Goal: Task Accomplishment & Management: Use online tool/utility

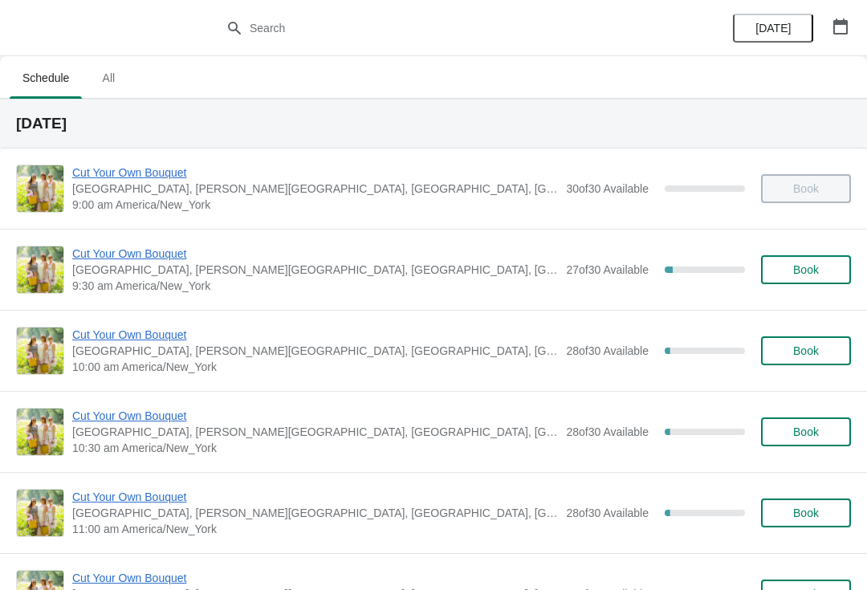
click at [164, 247] on span "Cut Your Own Bouquet" at bounding box center [315, 254] width 486 height 16
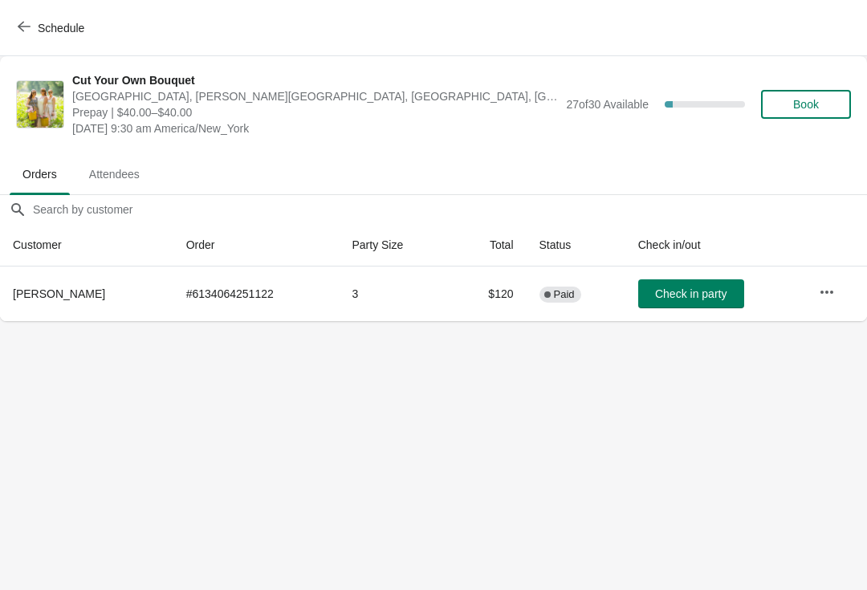
click at [698, 289] on span "Check in party" at bounding box center [690, 293] width 71 height 13
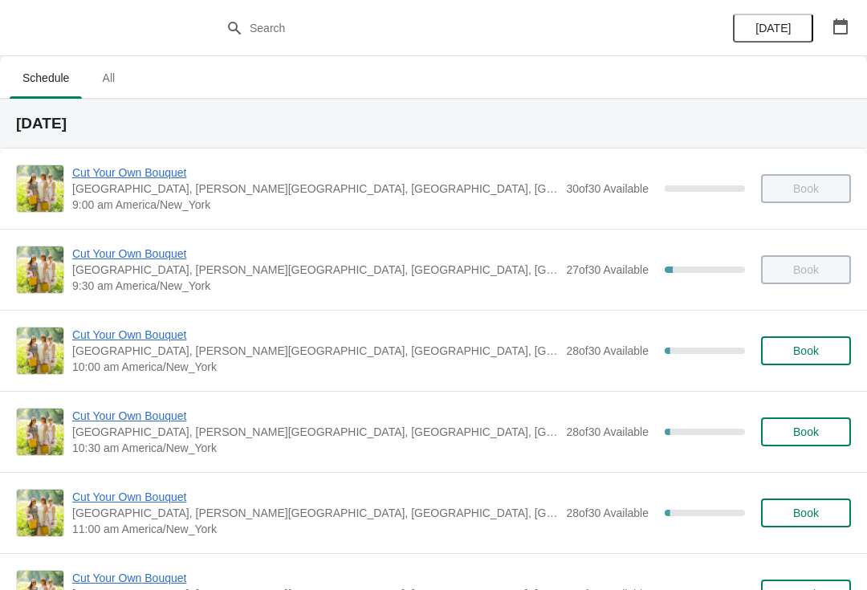
click at [156, 328] on span "Cut Your Own Bouquet" at bounding box center [315, 335] width 486 height 16
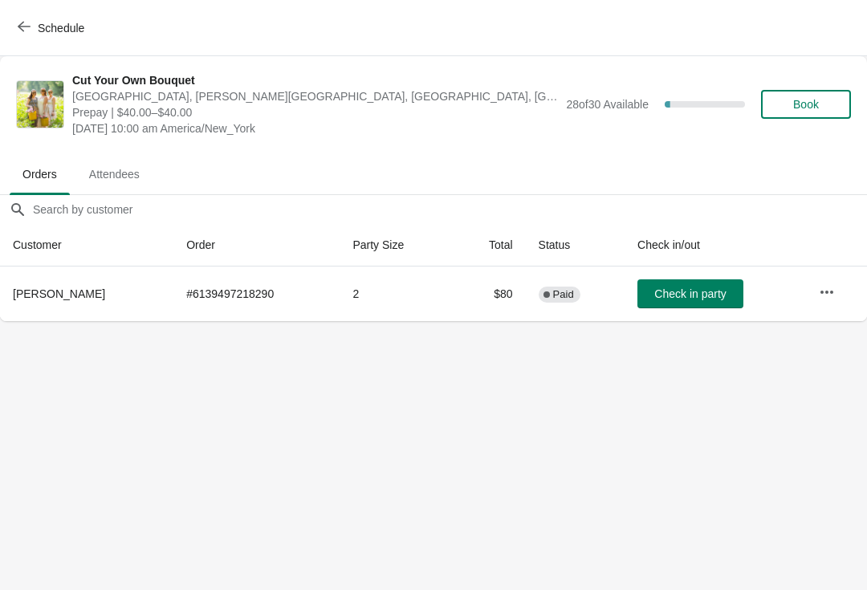
click at [694, 300] on span "Check in party" at bounding box center [689, 293] width 71 height 13
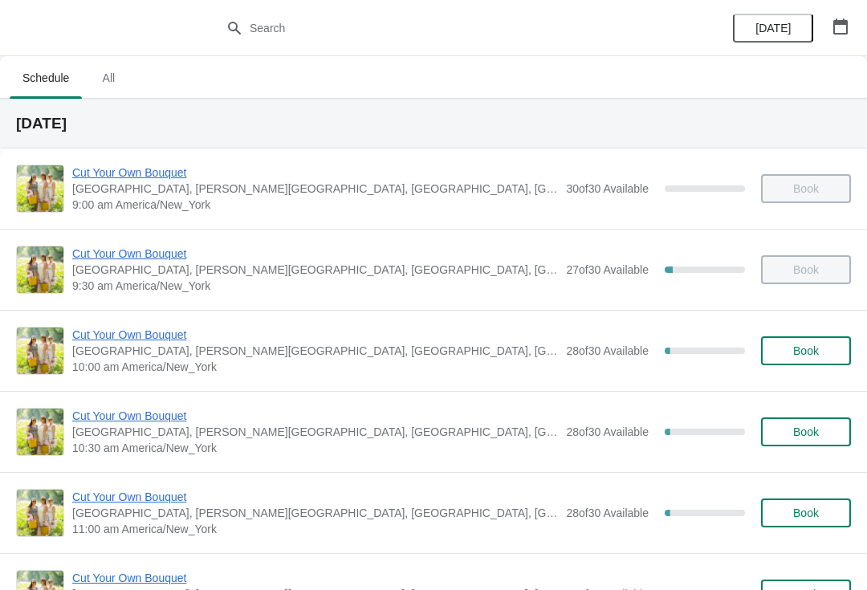
click at [169, 410] on span "Cut Your Own Bouquet" at bounding box center [315, 416] width 486 height 16
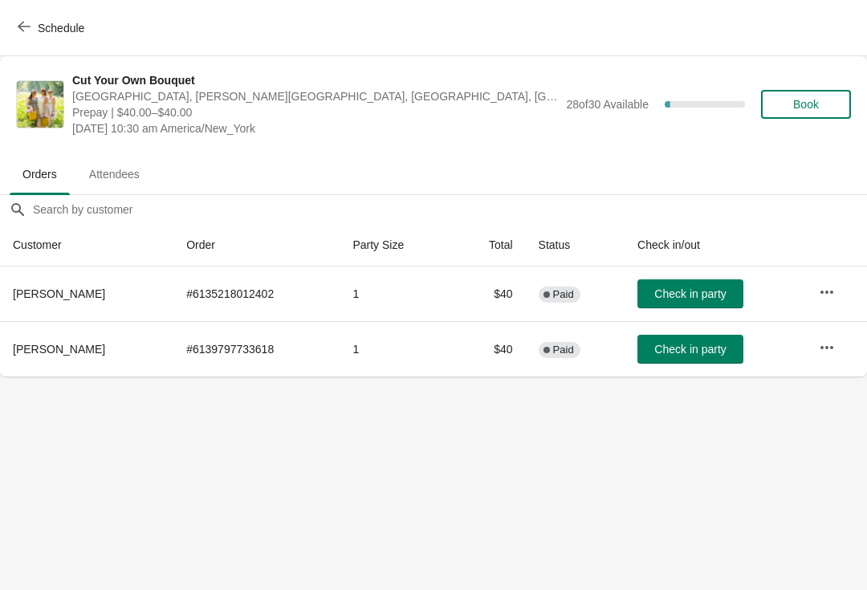
click at [695, 290] on span "Check in party" at bounding box center [689, 293] width 71 height 13
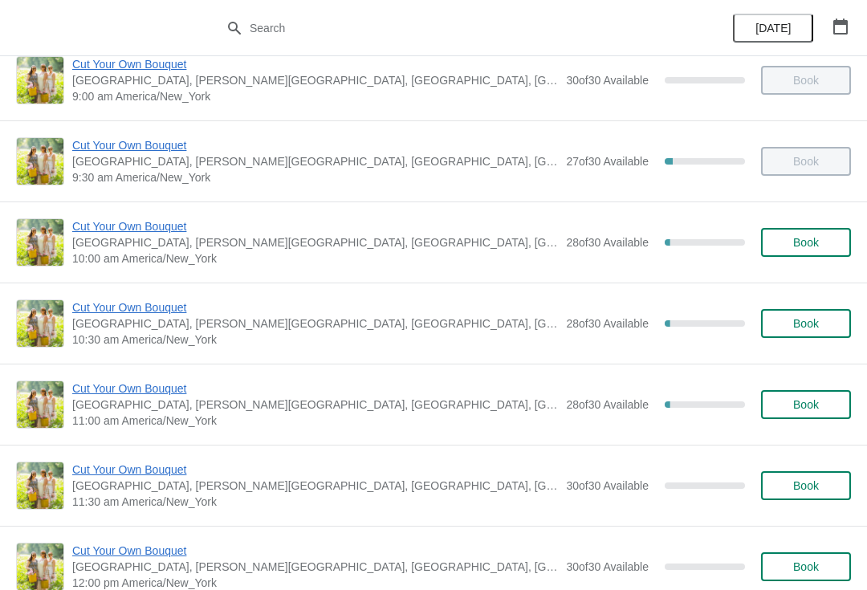
scroll to position [100, 0]
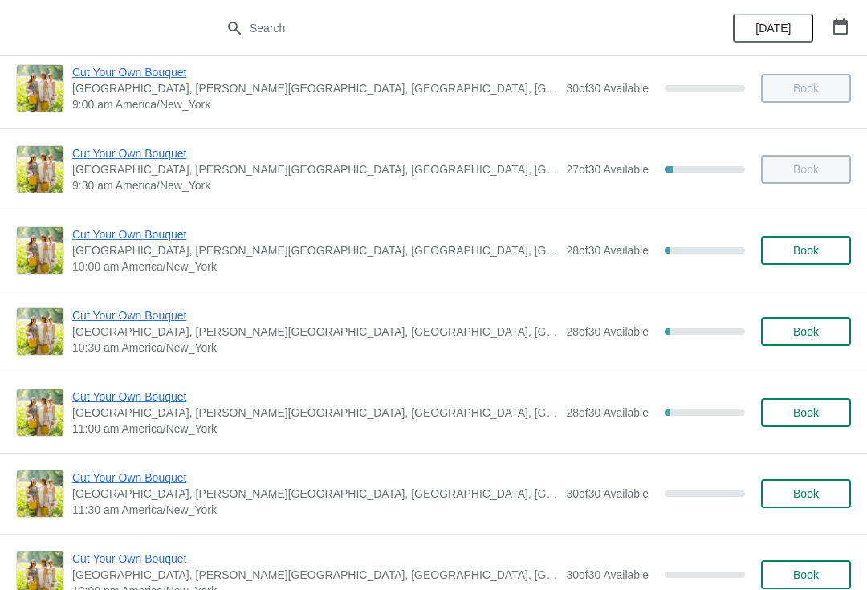
click at [157, 323] on span "Cut Your Own Bouquet" at bounding box center [315, 316] width 486 height 16
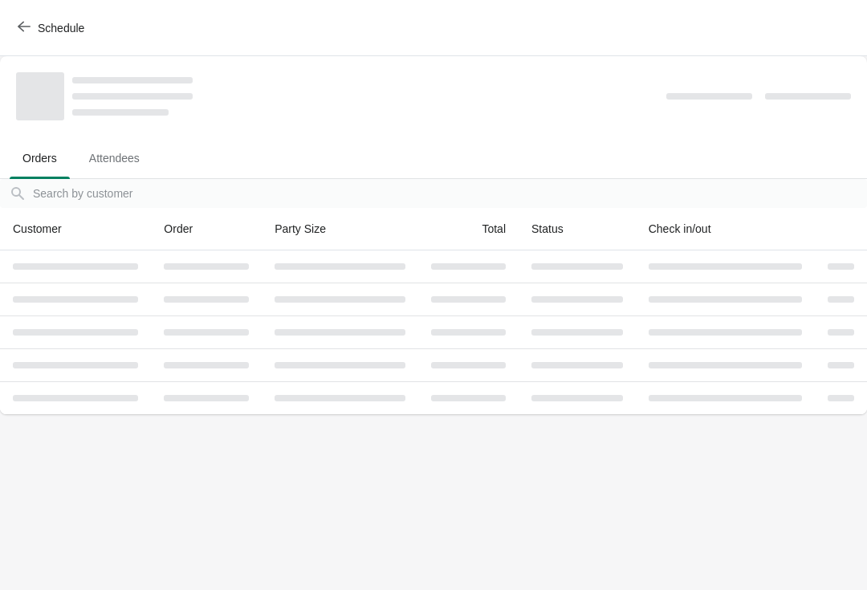
scroll to position [0, 0]
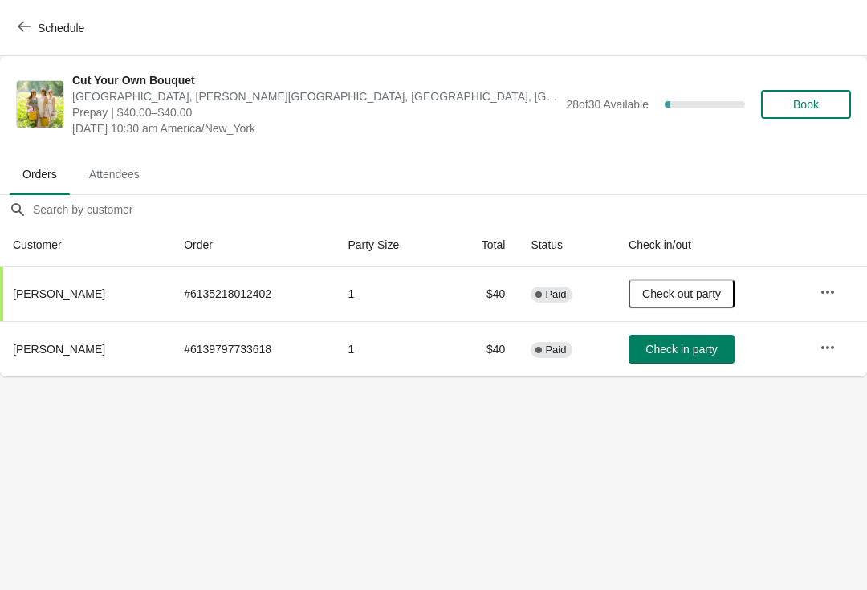
click at [683, 336] on button "Check in party" at bounding box center [682, 349] width 106 height 29
